Goal: Task Accomplishment & Management: Use online tool/utility

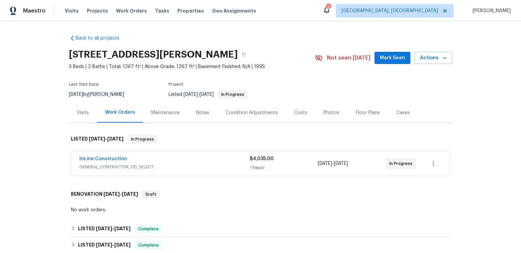
scroll to position [26, 0]
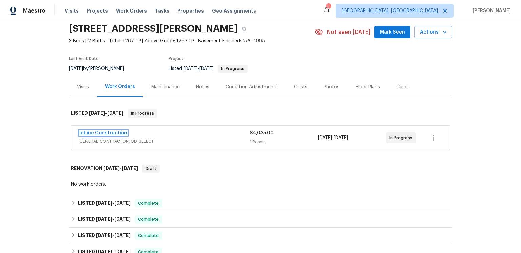
click at [127, 136] on link "InLine Construction" at bounding box center [103, 133] width 48 height 5
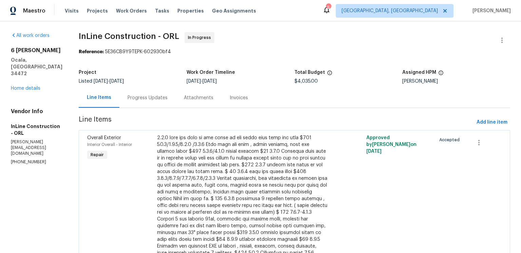
click at [176, 108] on div "Progress Updates" at bounding box center [147, 98] width 56 height 20
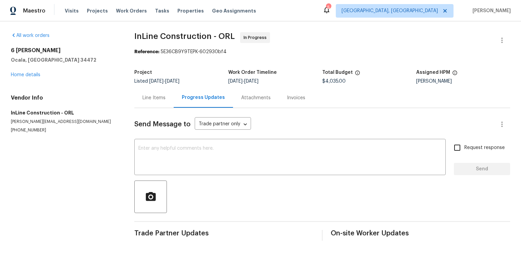
scroll to position [42, 0]
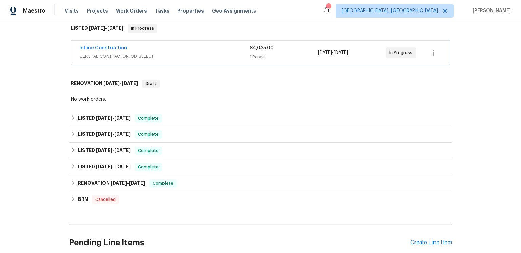
scroll to position [126, 0]
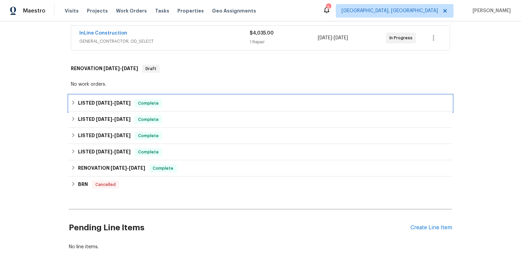
click at [131, 108] on h6 "LISTED 6/6/25 - 6/13/25" at bounding box center [104, 103] width 53 height 8
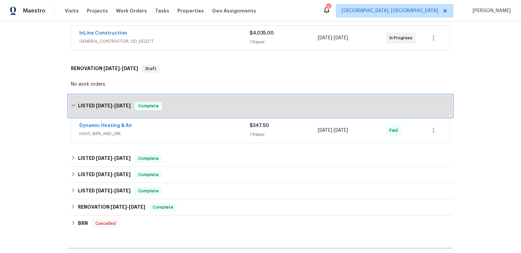
scroll to position [189, 0]
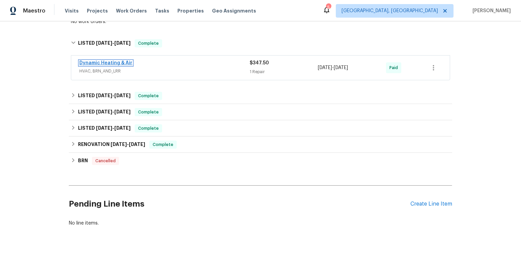
click at [124, 65] on link "Dynamic Heating & Air" at bounding box center [105, 63] width 53 height 5
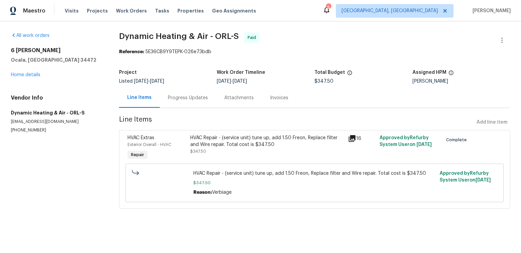
scroll to position [9, 0]
click at [150, 99] on div "Line Items" at bounding box center [139, 97] width 24 height 7
click at [145, 101] on div "Line Items" at bounding box center [139, 97] width 24 height 7
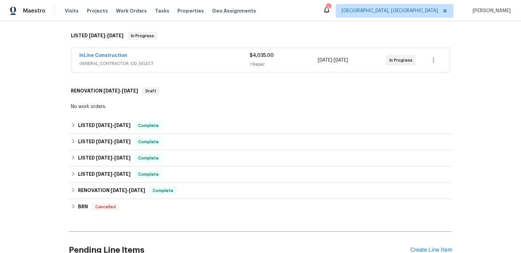
scroll to position [151, 0]
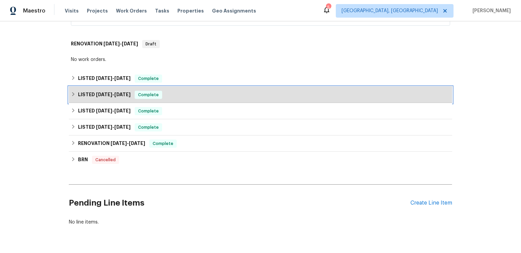
click at [131, 97] on span "[DATE]" at bounding box center [122, 94] width 16 height 5
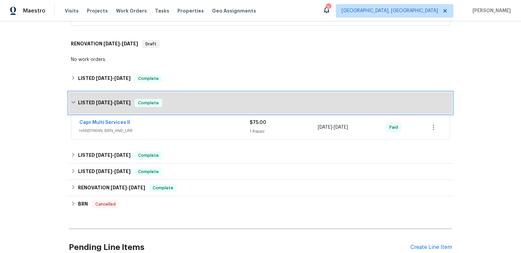
scroll to position [161, 0]
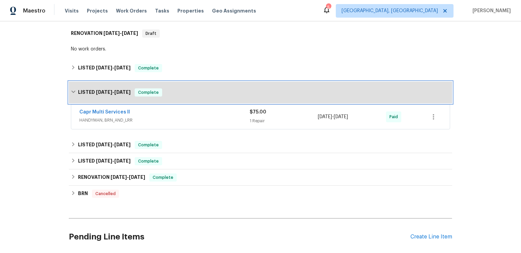
click at [131, 95] on span "[DATE]" at bounding box center [122, 92] width 16 height 5
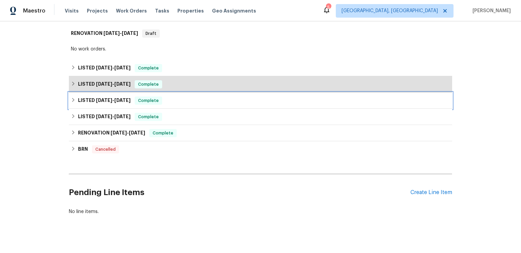
click at [131, 103] on span "[DATE]" at bounding box center [122, 100] width 16 height 5
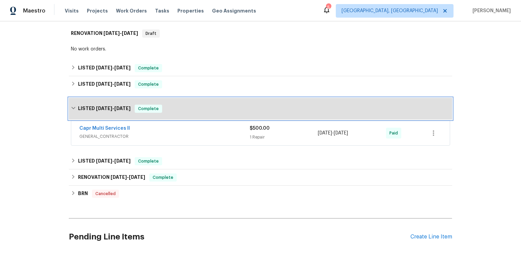
click at [140, 120] on div "LISTED [DATE] - [DATE] Complete" at bounding box center [260, 109] width 383 height 22
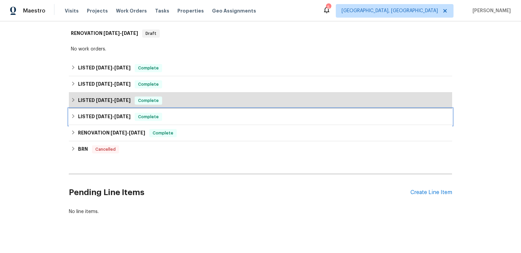
click at [131, 119] on span "[DATE]" at bounding box center [122, 116] width 16 height 5
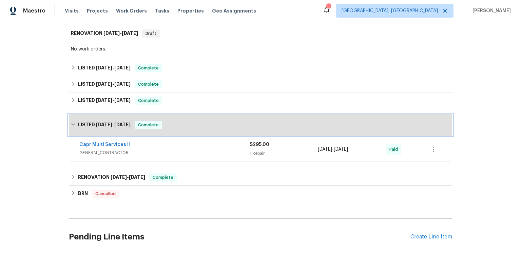
click at [131, 129] on h6 "LISTED [DATE] - [DATE]" at bounding box center [104, 125] width 53 height 8
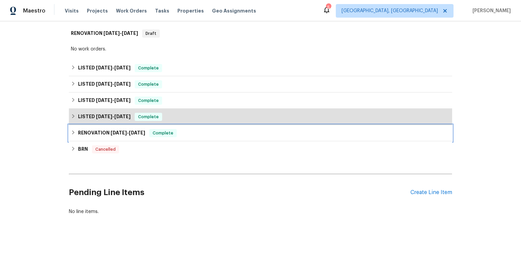
click at [127, 135] on span "[DATE]" at bounding box center [119, 133] width 16 height 5
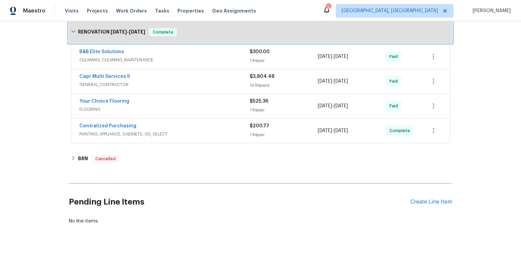
scroll to position [231, 0]
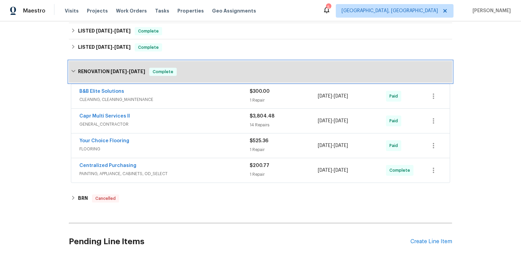
click at [127, 74] on span "[DATE]" at bounding box center [119, 71] width 16 height 5
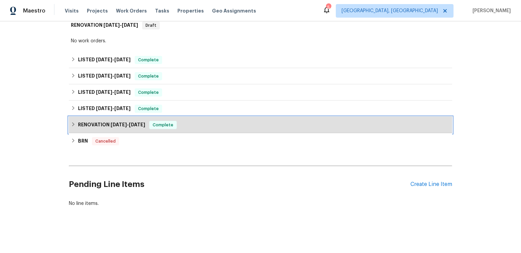
scroll to position [157, 0]
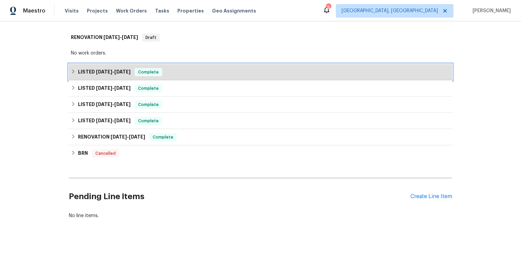
click at [128, 74] on span "[DATE]" at bounding box center [122, 72] width 16 height 5
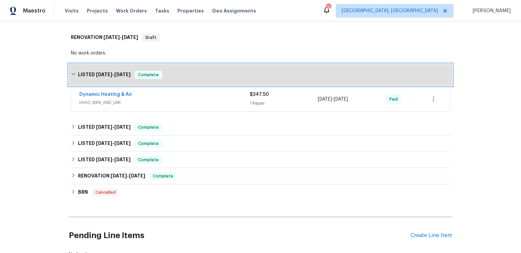
click at [131, 77] on span "[DATE]" at bounding box center [122, 74] width 16 height 5
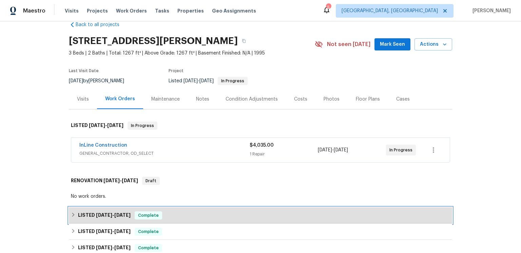
scroll to position [7, 0]
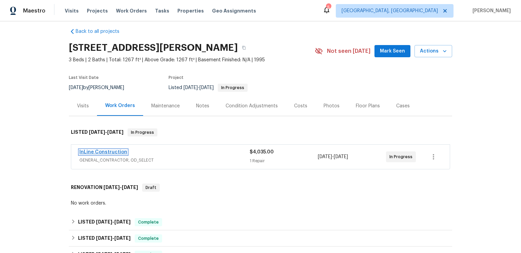
click at [127, 155] on link "InLine Construction" at bounding box center [103, 152] width 48 height 5
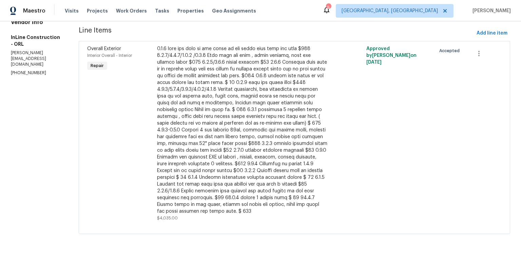
scroll to position [35, 0]
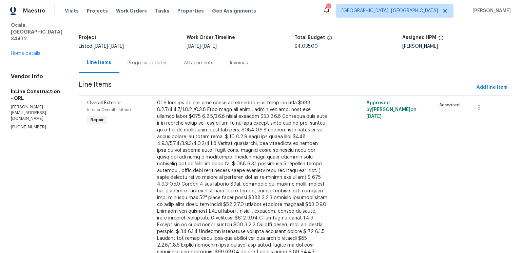
click at [168, 66] on div "Progress Updates" at bounding box center [148, 63] width 40 height 7
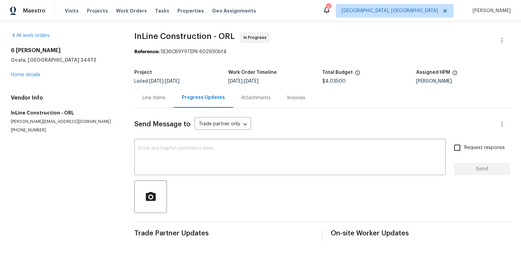
scroll to position [42, 0]
click at [157, 95] on div "Line Items" at bounding box center [153, 98] width 23 height 7
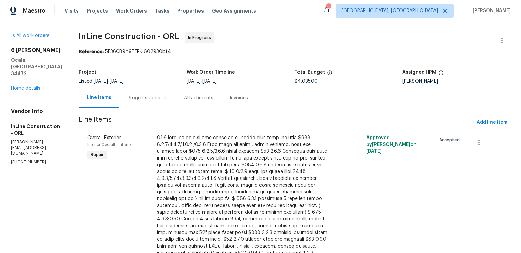
click at [326, 54] on div "Reference: 5E36CB9Y9TEPK-602930bf4" at bounding box center [294, 51] width 431 height 7
